Goal: Task Accomplishment & Management: Use online tool/utility

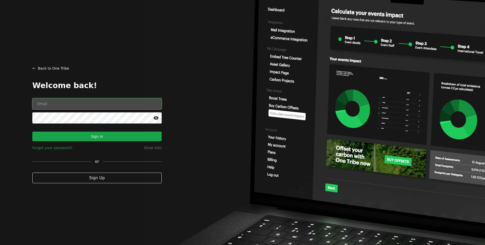
type input "[EMAIL_ADDRESS][DOMAIN_NAME]"
click at [136, 136] on button "Sign in" at bounding box center [96, 136] width 129 height 10
